Goal: Check status: Check status

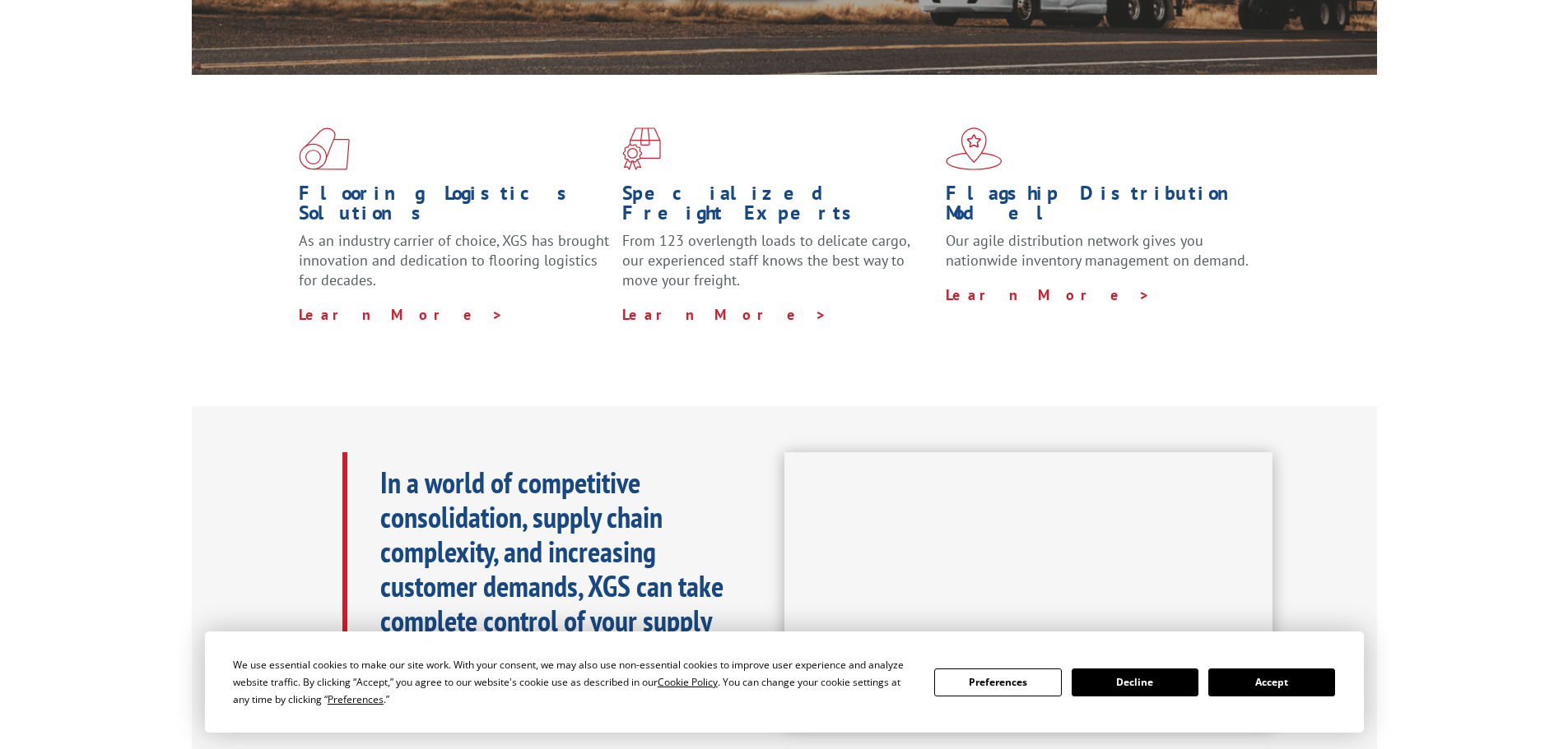
scroll to position [411, 0]
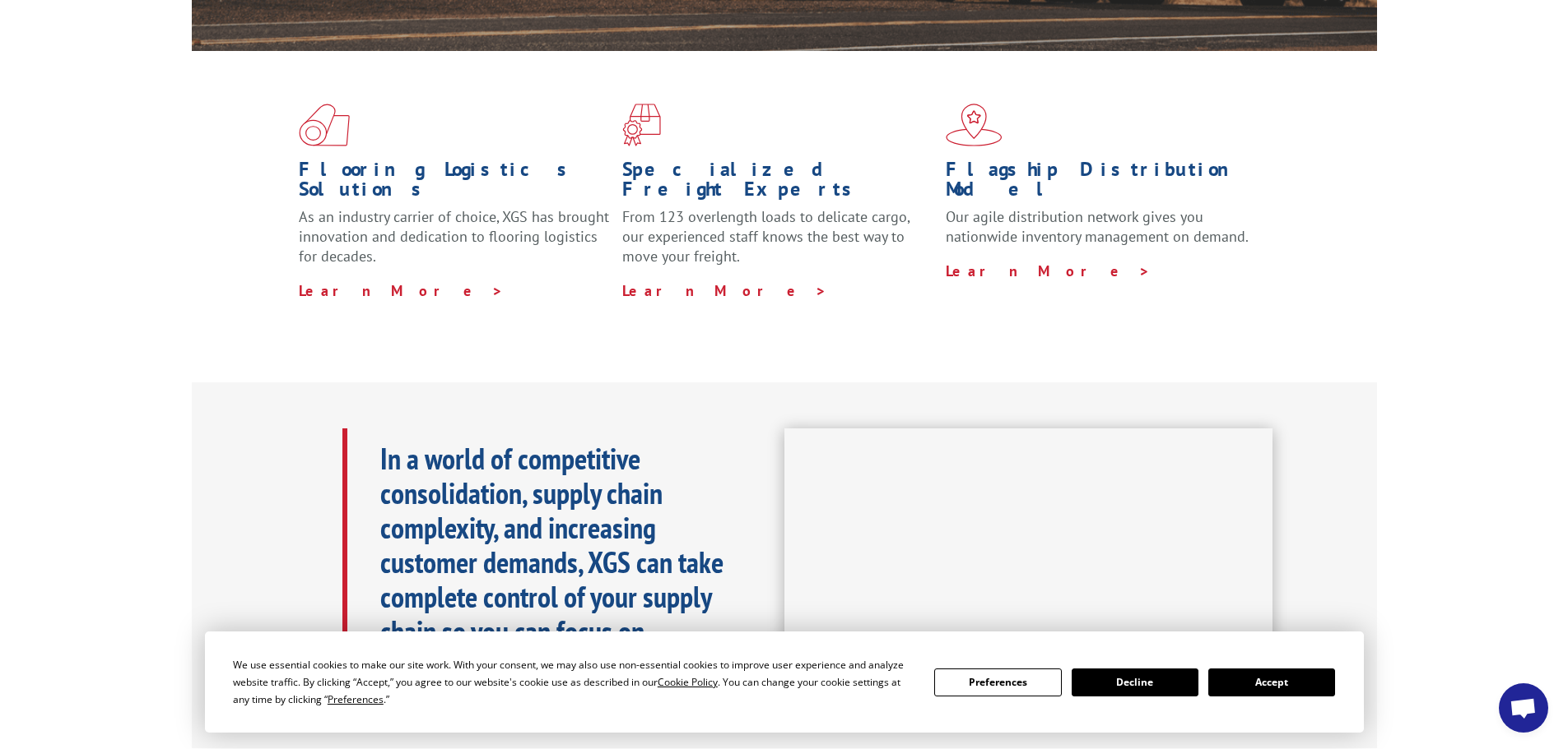
click at [1312, 681] on button "Accept" at bounding box center [1271, 682] width 127 height 28
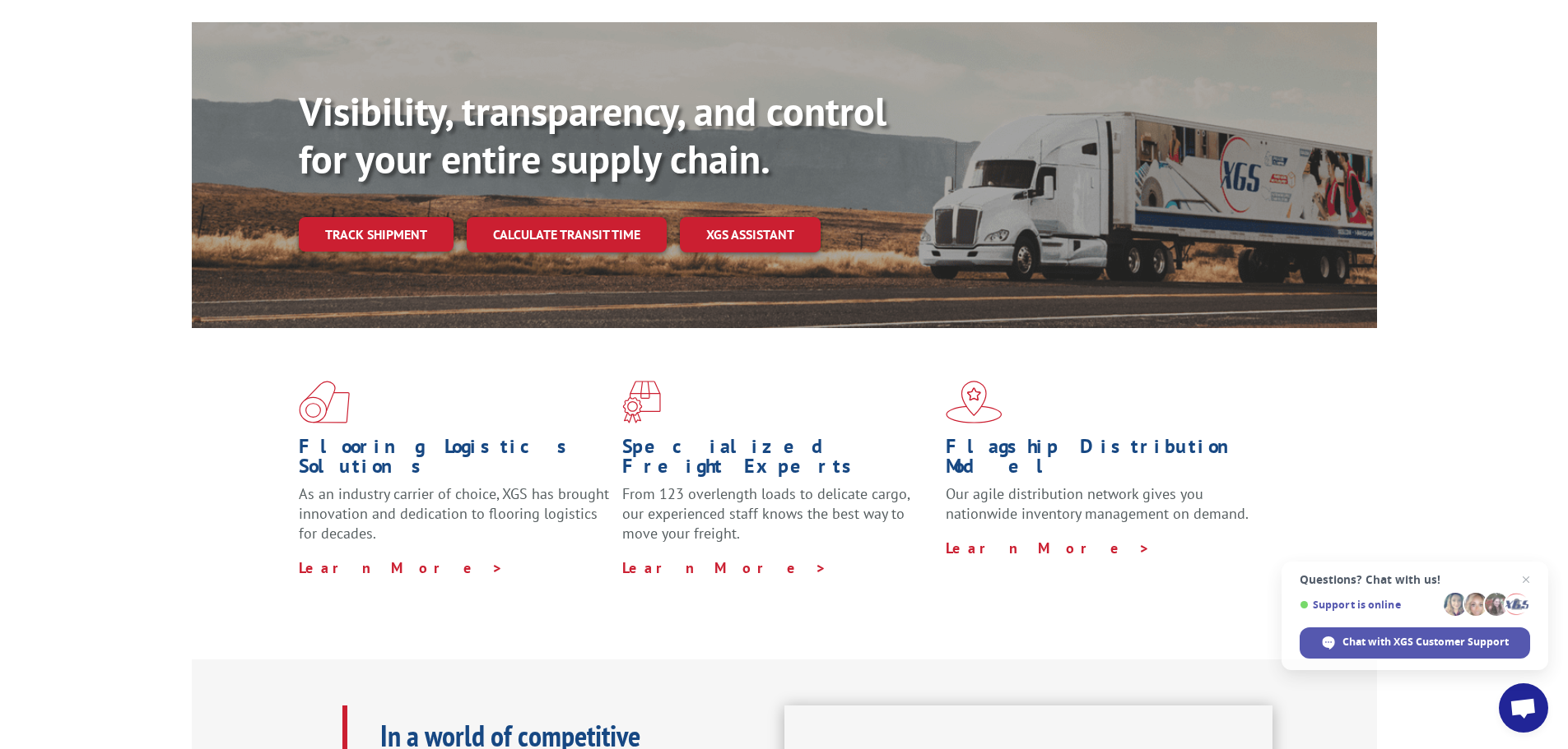
scroll to position [0, 0]
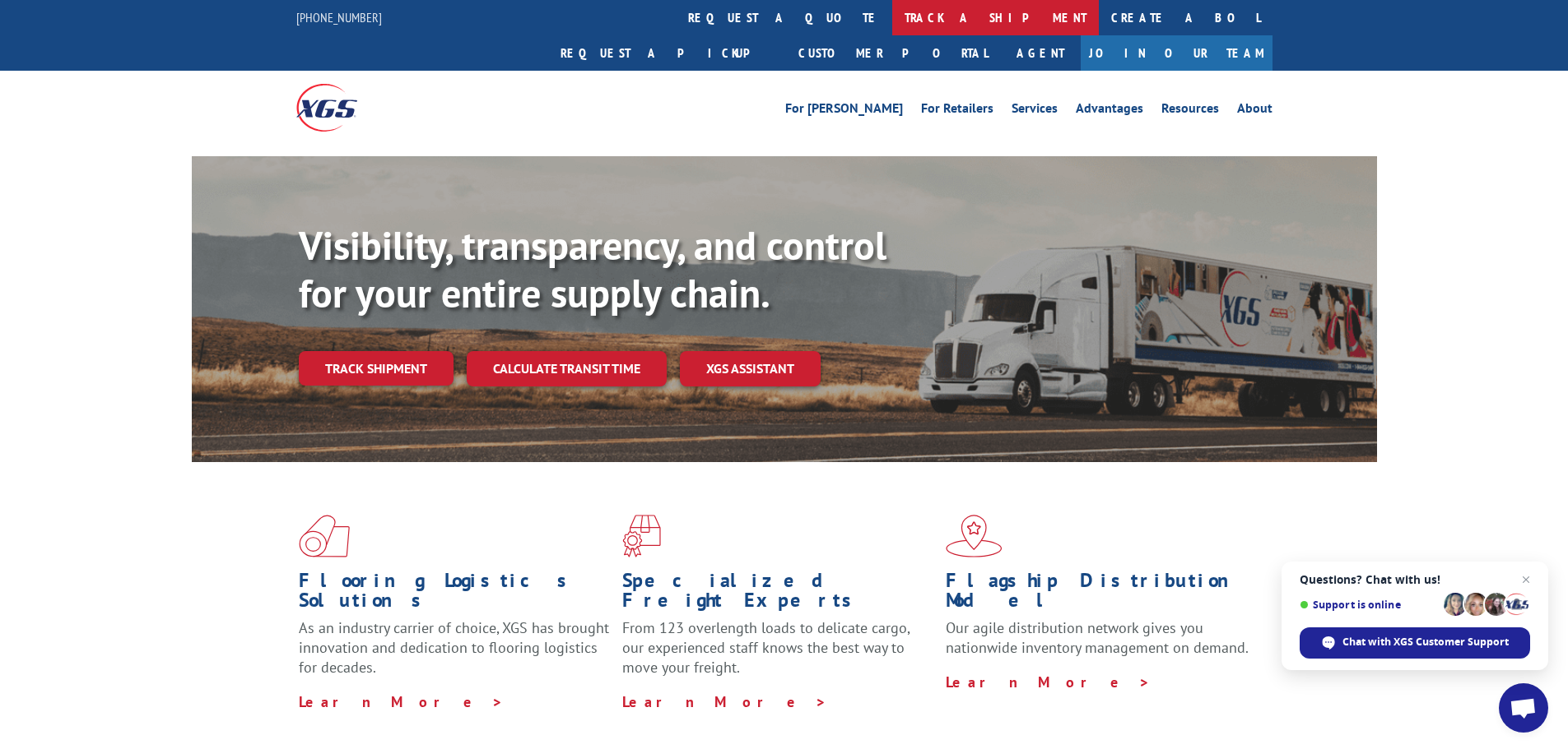
click at [892, 12] on link "track a shipment" at bounding box center [994, 18] width 206 height 35
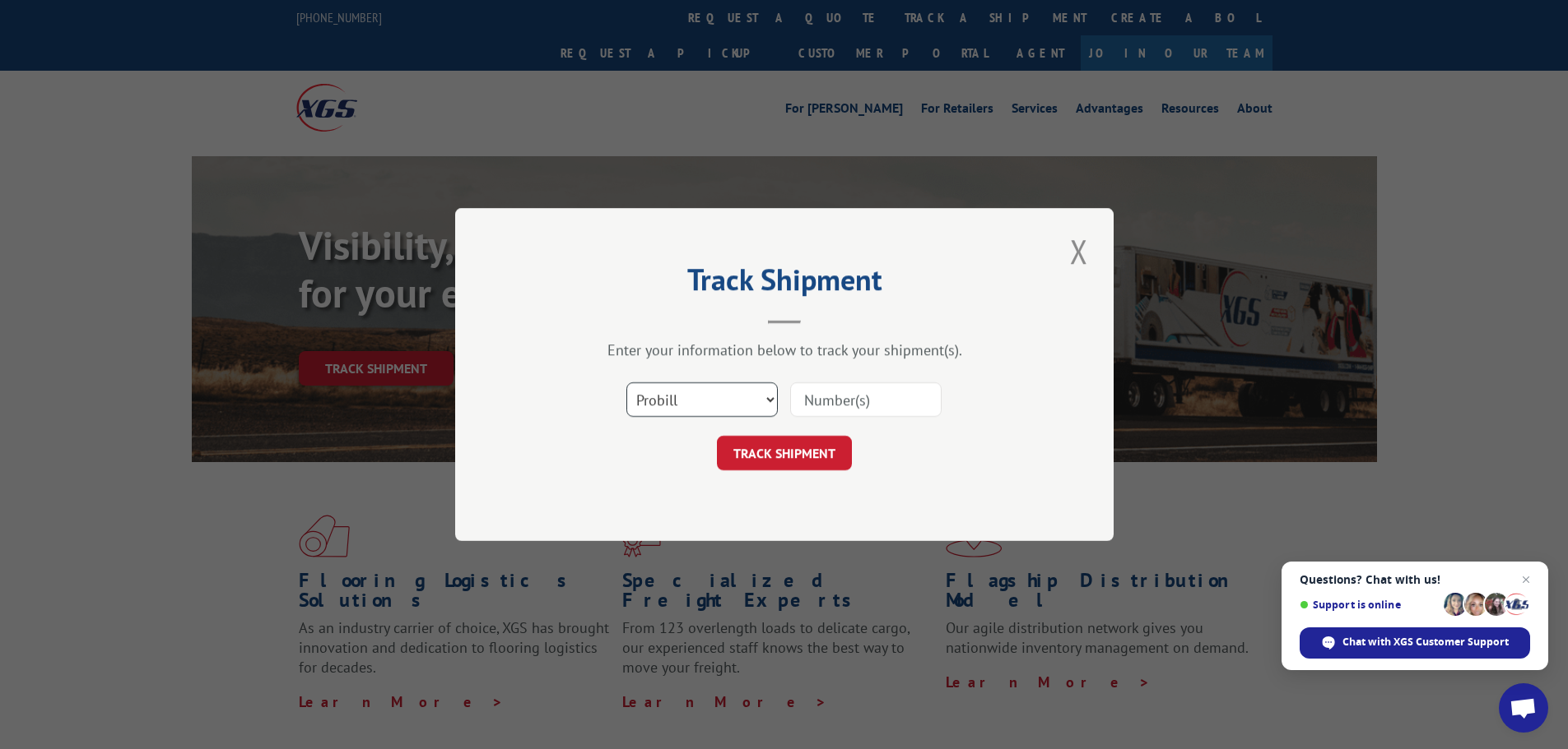
click at [726, 403] on select "Select category... Probill BOL PO" at bounding box center [702, 399] width 152 height 34
click at [626, 383] on select "Select category... Probill BOL PO" at bounding box center [702, 399] width 152 height 34
click at [824, 401] on input at bounding box center [866, 399] width 152 height 34
paste input "17383509"
type input "17383509"
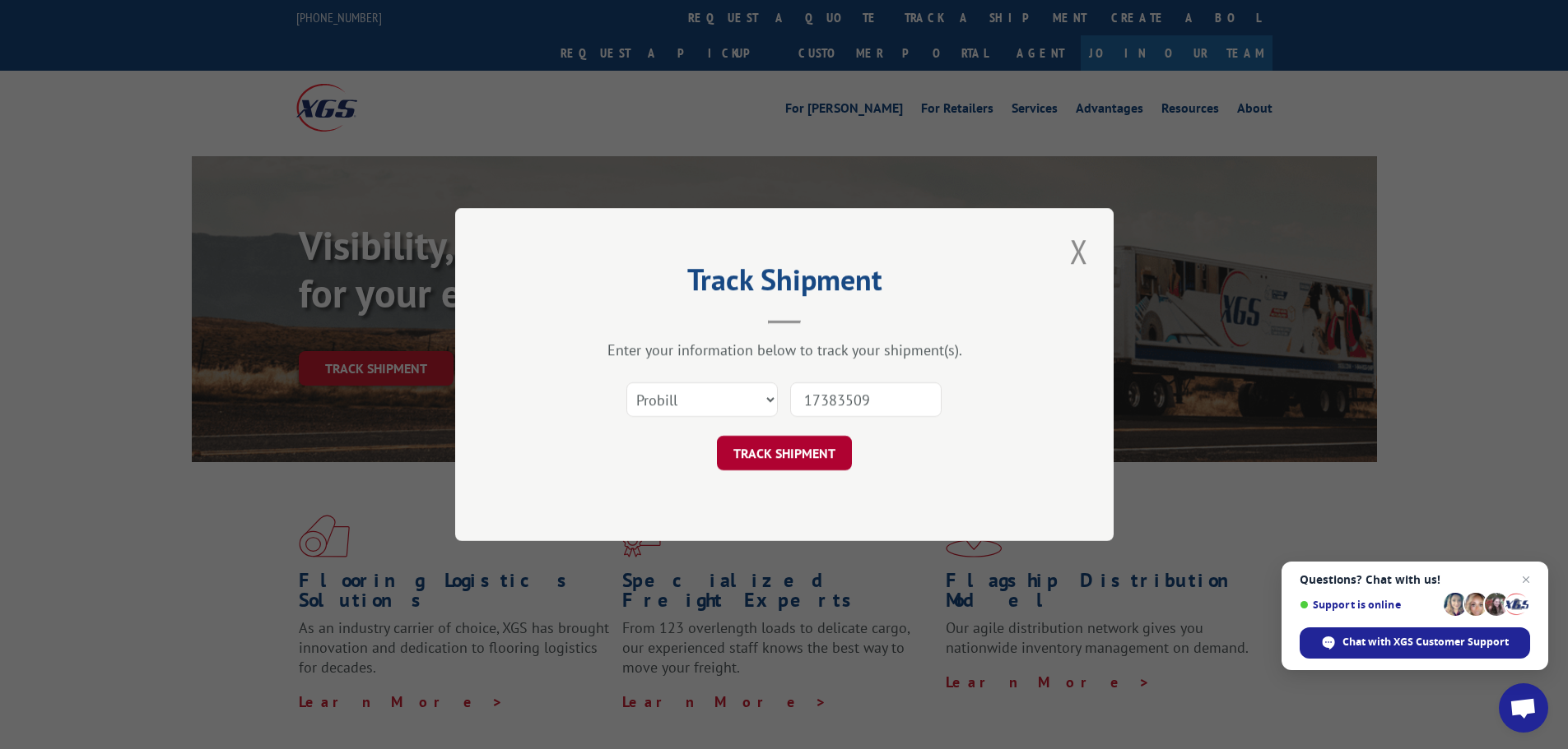
click at [765, 444] on button "TRACK SHIPMENT" at bounding box center [784, 452] width 135 height 34
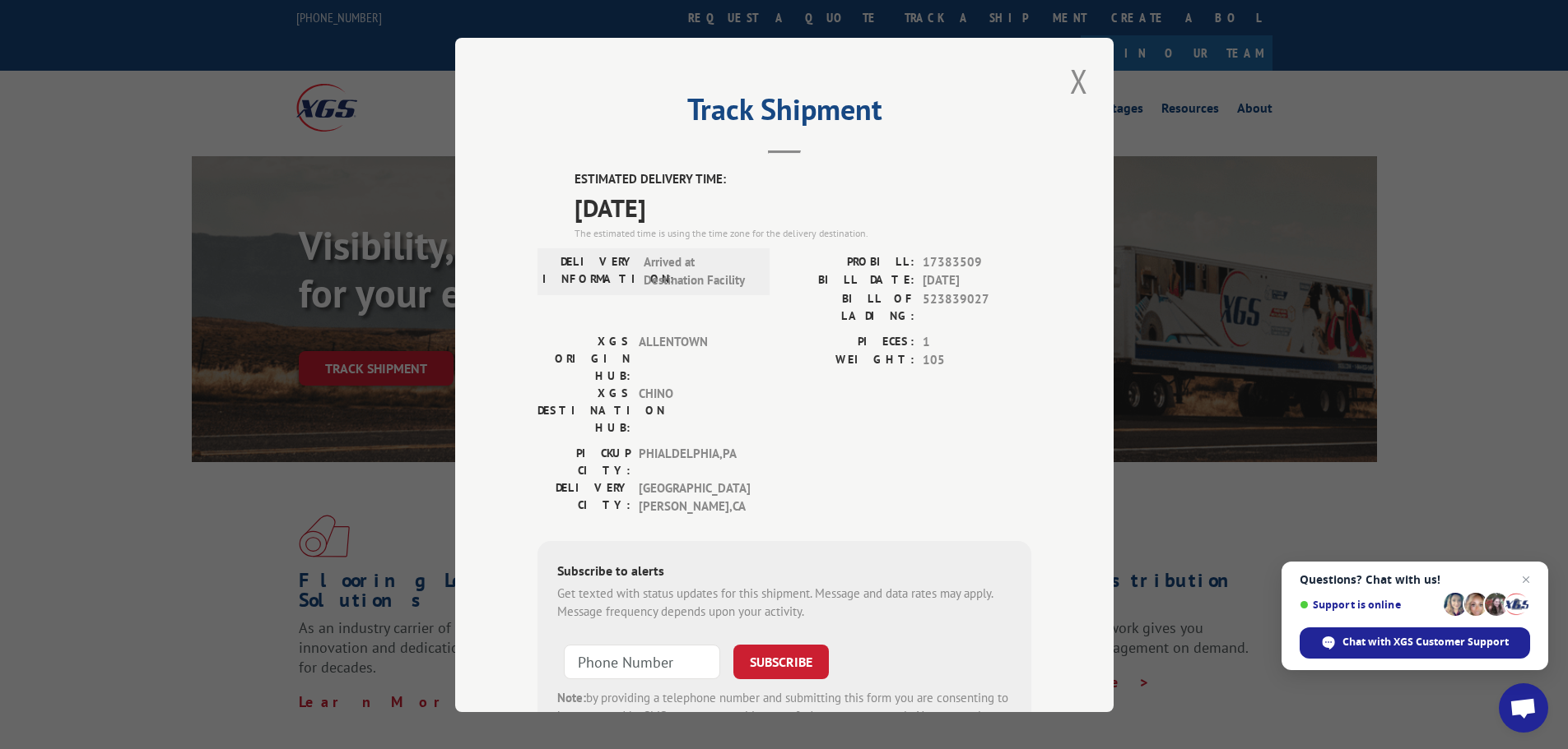
click at [23, 235] on div "Track Shipment ESTIMATED DELIVERY TIME: [DATE] The estimated time is using the …" at bounding box center [784, 374] width 1568 height 749
